Goal: Task Accomplishment & Management: Manage account settings

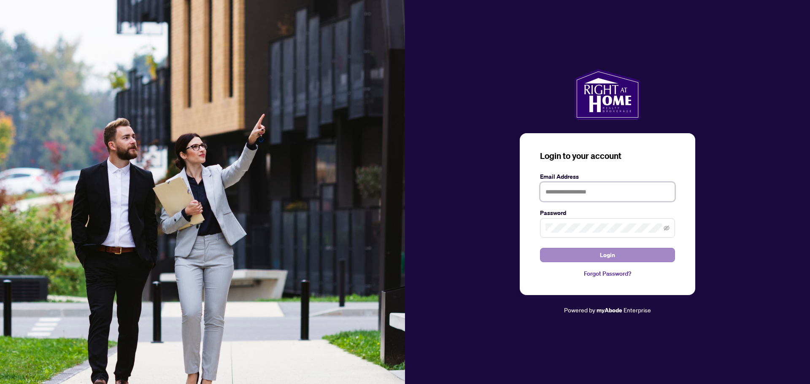
type input "**********"
click at [613, 254] on span "Login" at bounding box center [607, 256] width 15 height 14
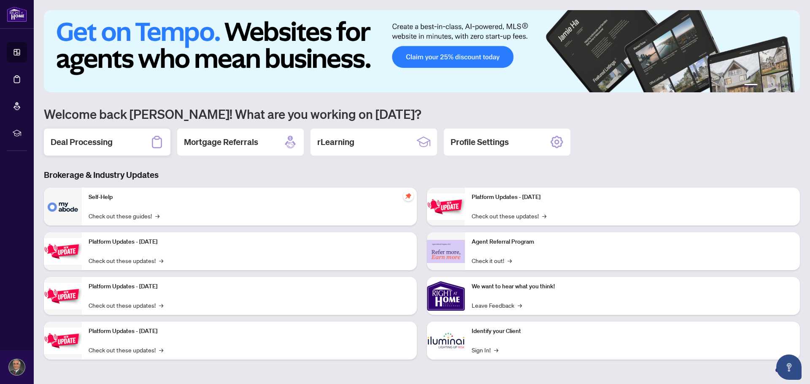
click at [82, 143] on h2 "Deal Processing" at bounding box center [82, 142] width 62 height 12
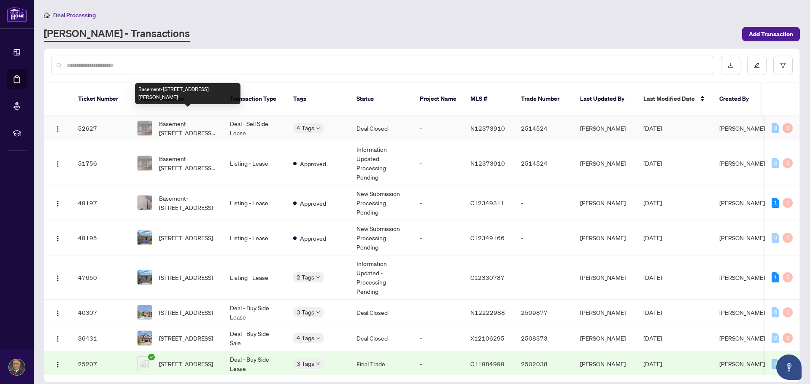
click at [199, 125] on span "Basement-[STREET_ADDRESS][PERSON_NAME]" at bounding box center [187, 128] width 57 height 19
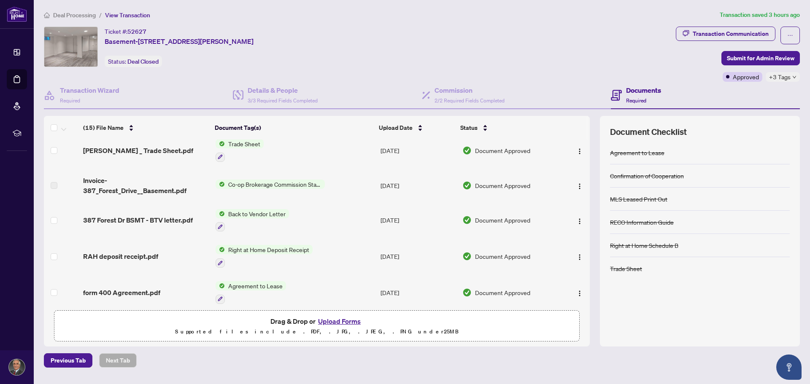
scroll to position [67, 0]
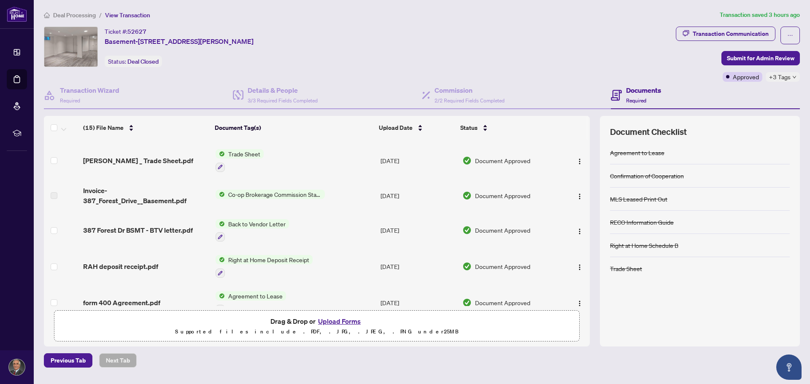
click at [488, 235] on td "Document Approved" at bounding box center [510, 231] width 102 height 36
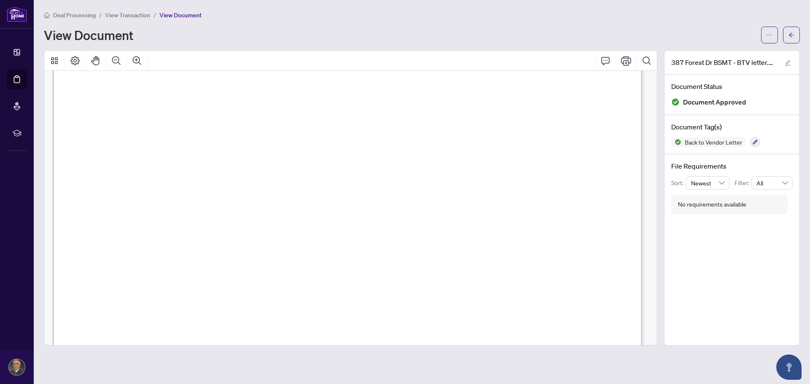
scroll to position [84, 0]
click at [625, 62] on icon "Print" at bounding box center [626, 61] width 10 height 10
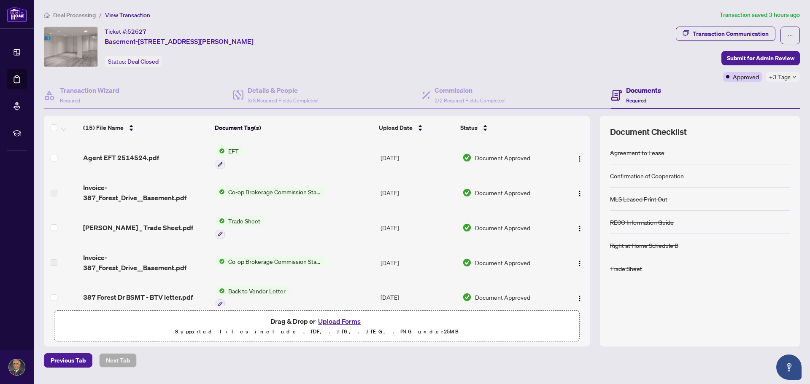
click at [482, 158] on span "Document Approved" at bounding box center [502, 157] width 55 height 9
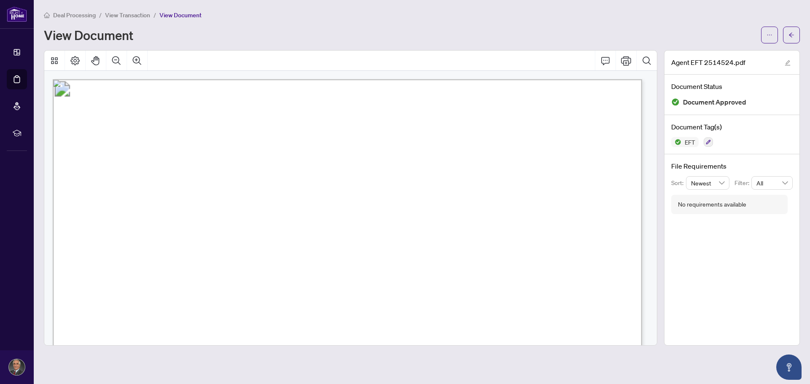
click at [127, 16] on span "View Transaction" at bounding box center [127, 15] width 45 height 8
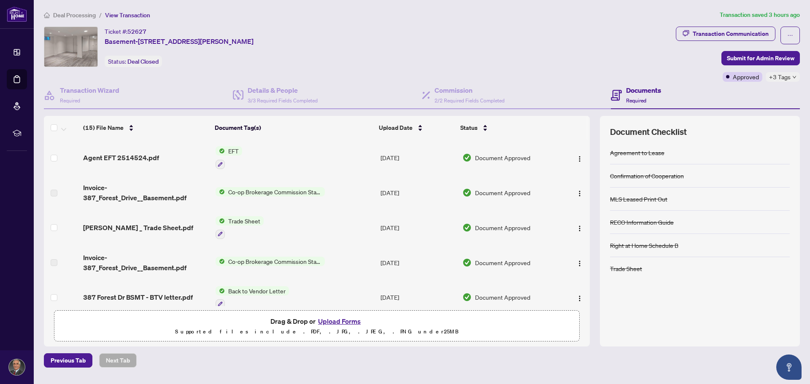
scroll to position [42, 0]
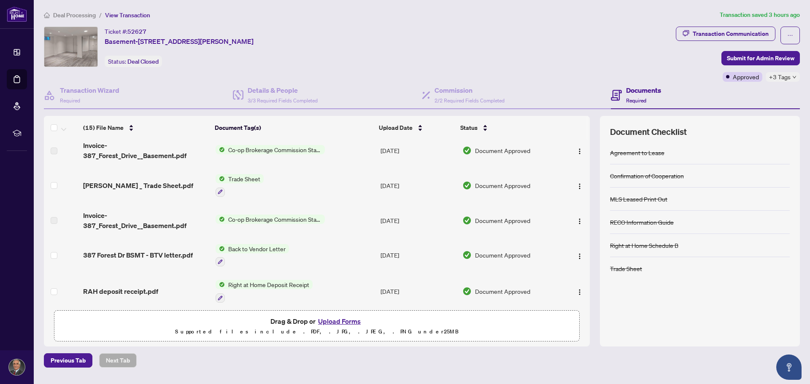
click at [492, 255] on span "Document Approved" at bounding box center [502, 255] width 55 height 9
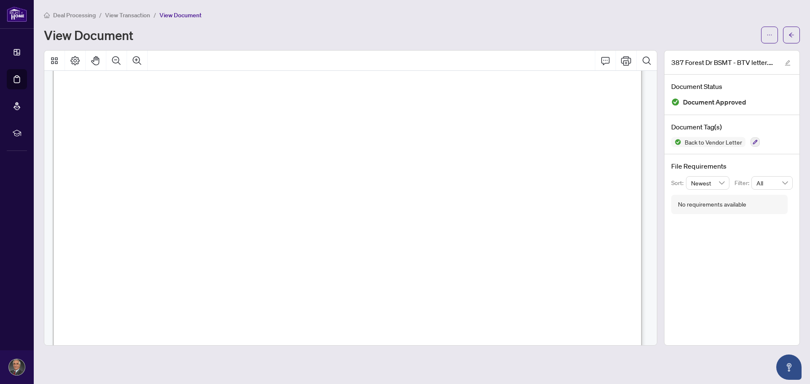
scroll to position [83, 0]
